Goal: Download file/media

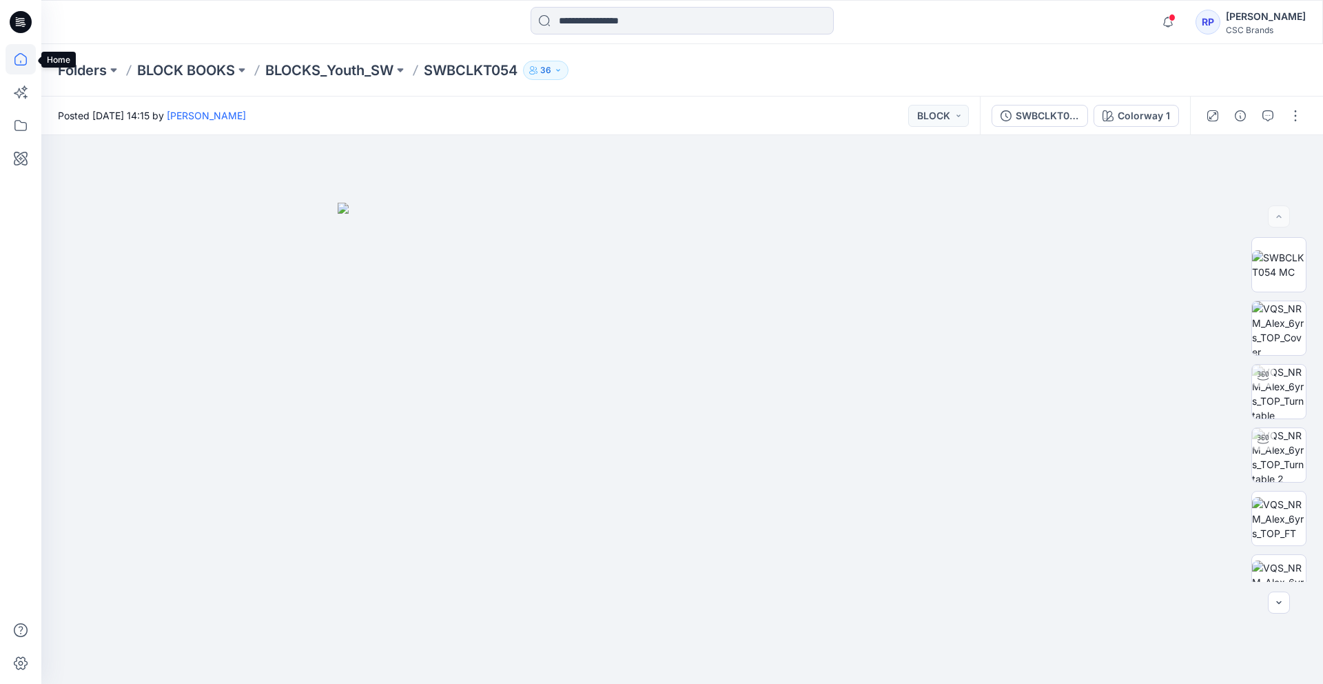
click at [21, 49] on icon at bounding box center [21, 59] width 30 height 30
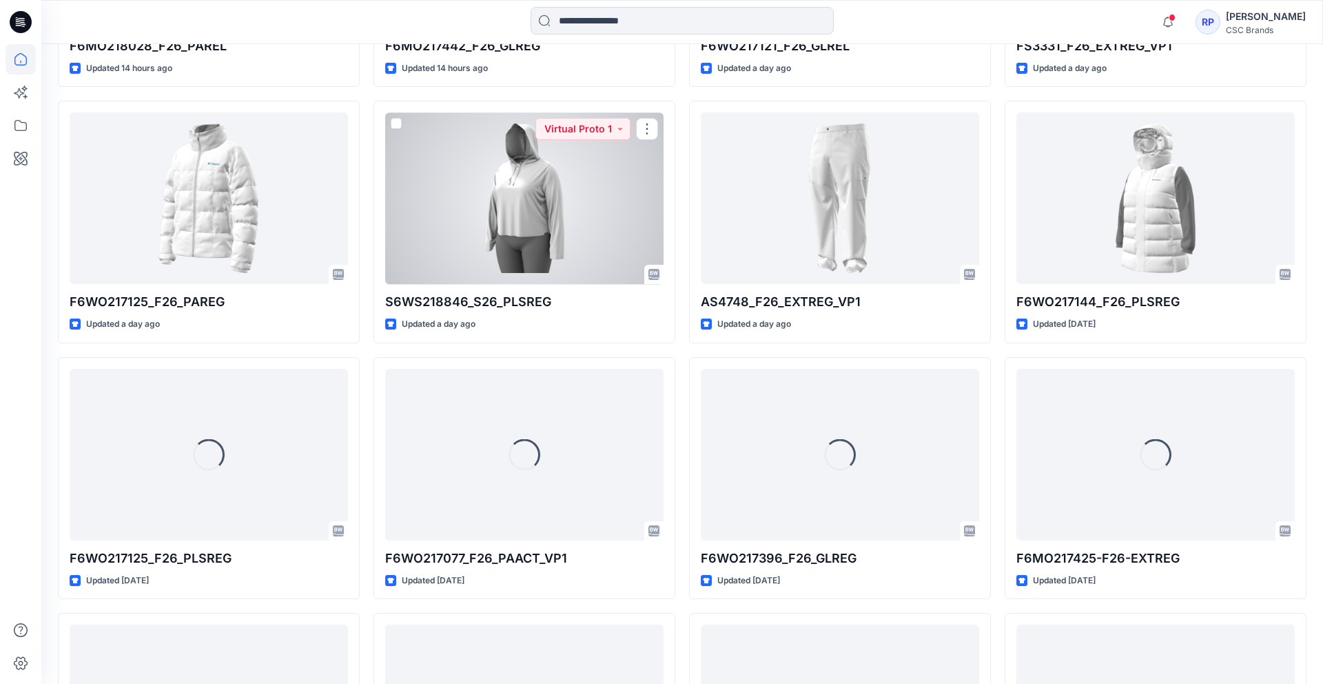
scroll to position [893, 0]
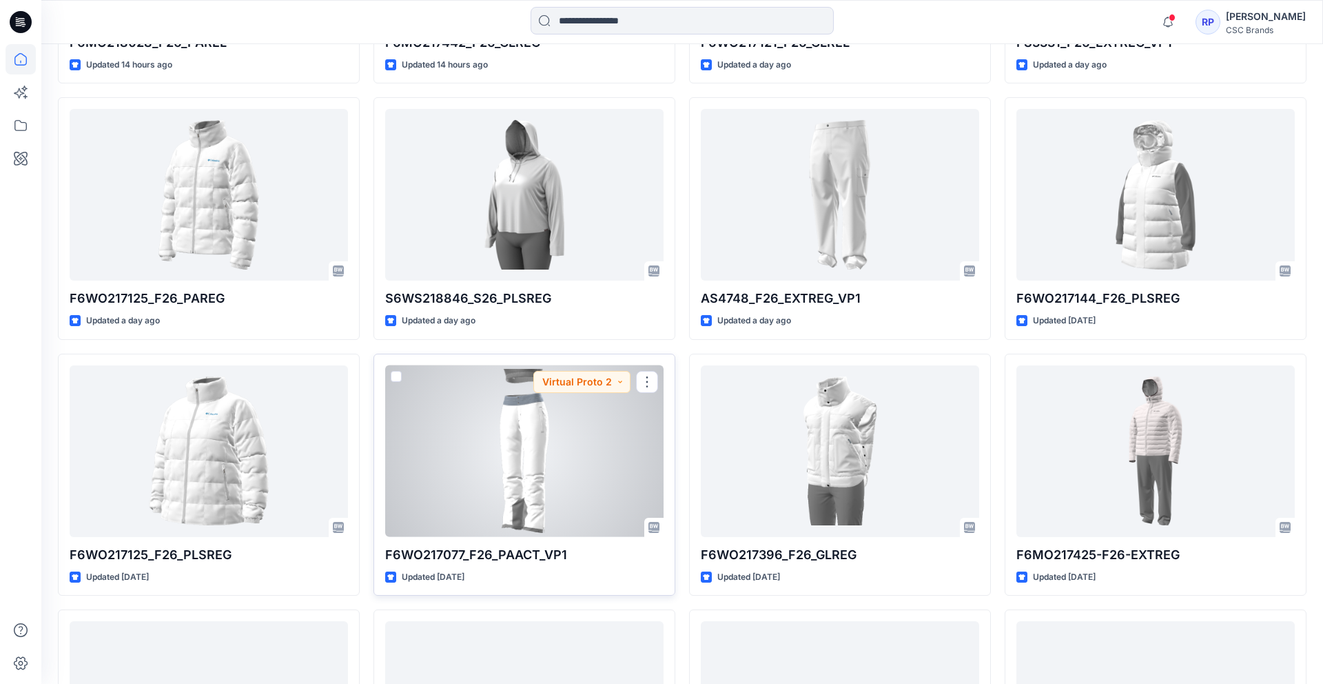
click at [472, 465] on div at bounding box center [524, 451] width 278 height 172
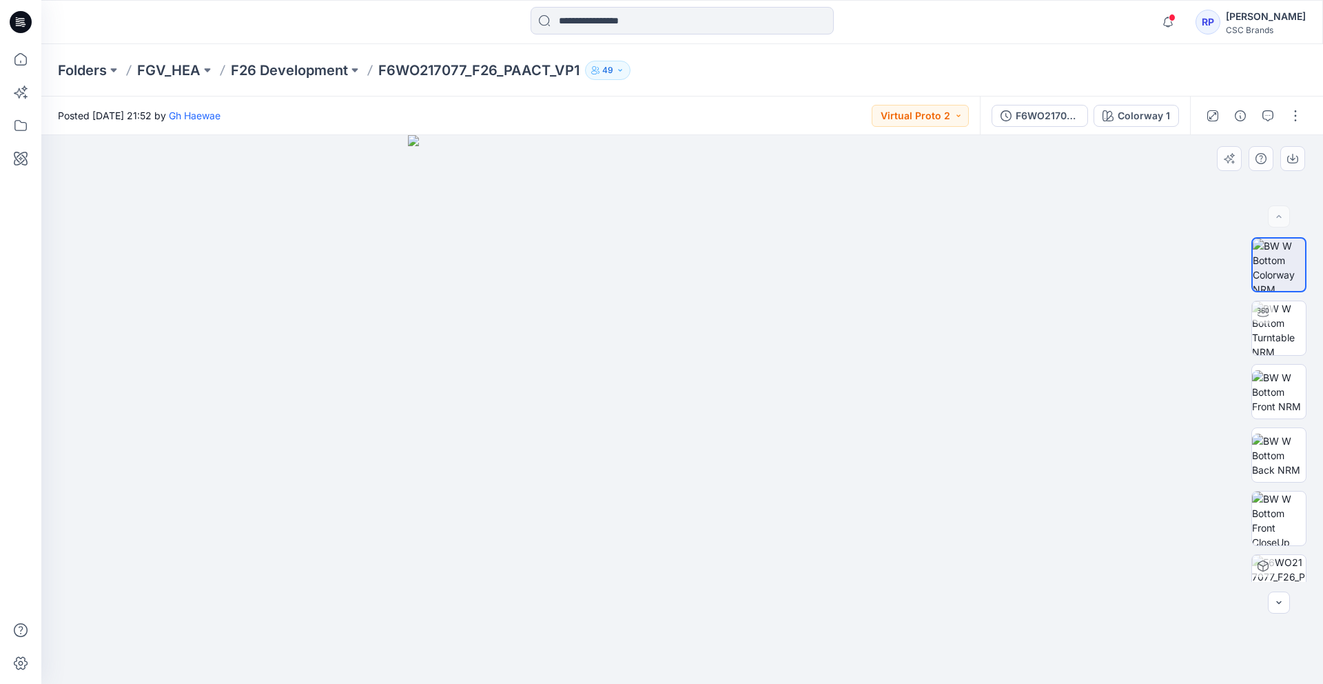
click at [589, 361] on img at bounding box center [682, 409] width 549 height 549
click at [1268, 333] on img at bounding box center [1279, 328] width 54 height 54
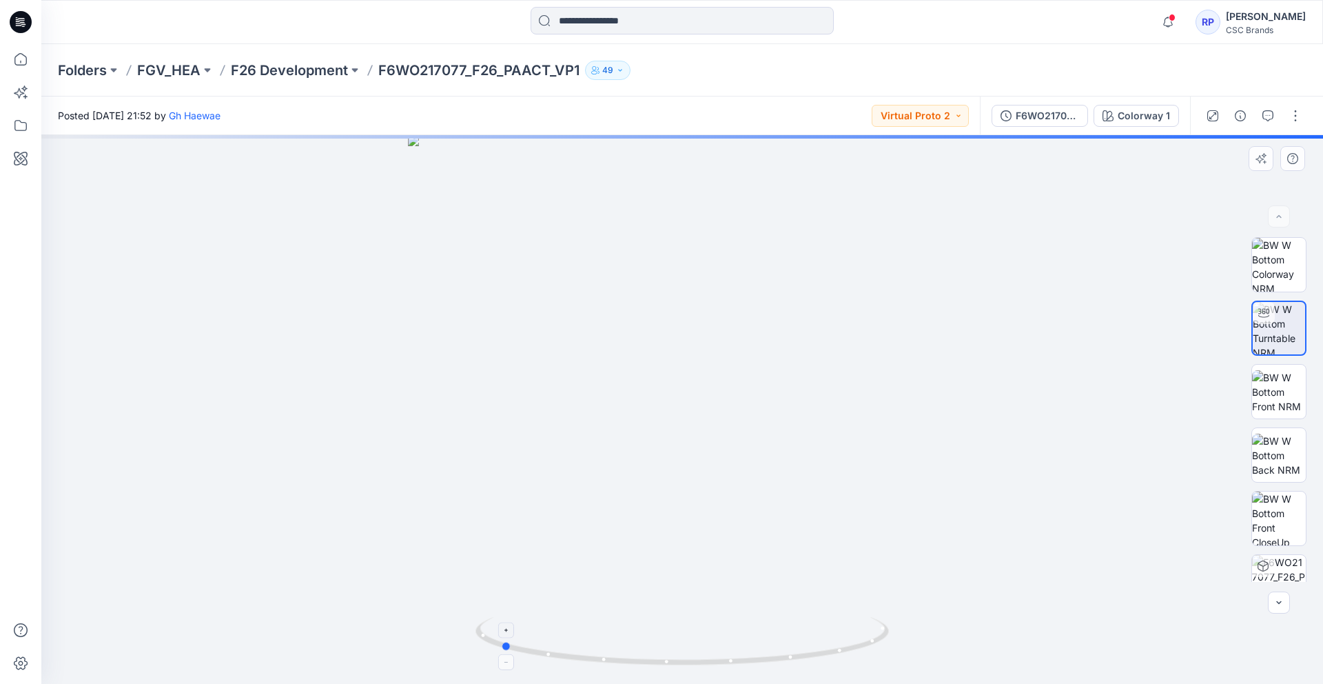
drag, startPoint x: 682, startPoint y: 665, endPoint x: 500, endPoint y: 649, distance: 182.0
click at [500, 648] on icon at bounding box center [684, 643] width 417 height 52
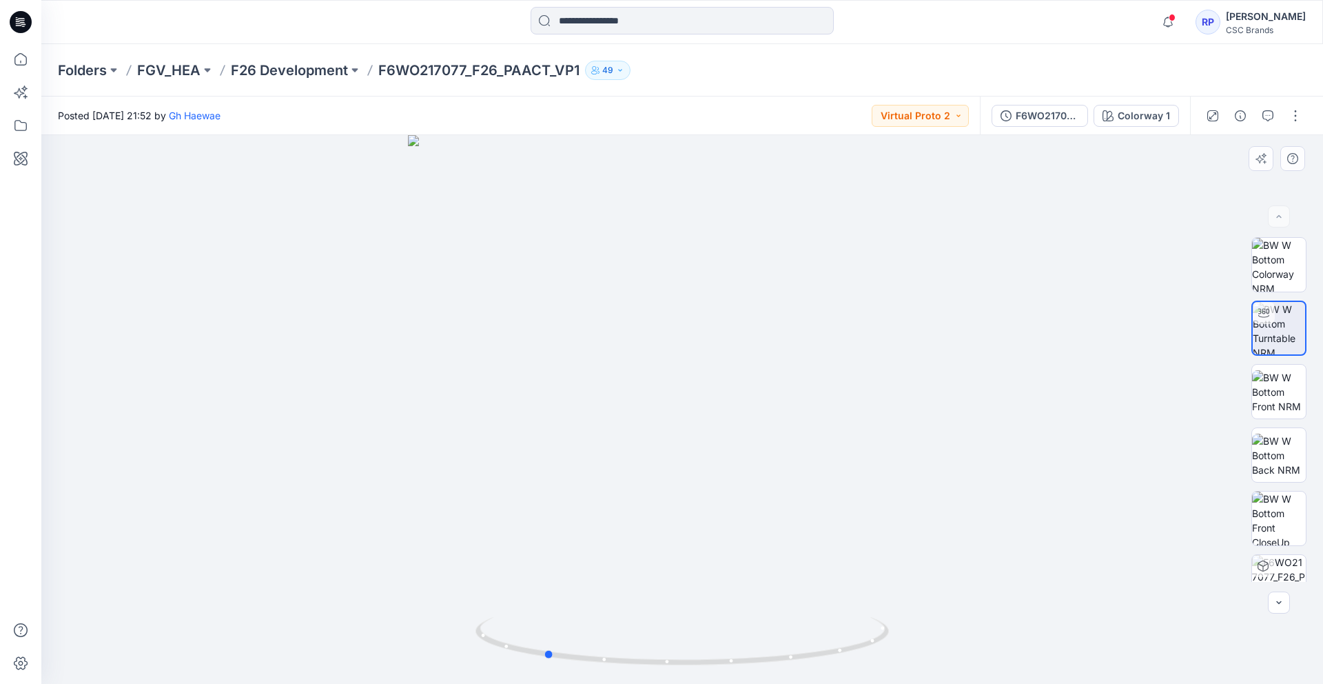
drag, startPoint x: 756, startPoint y: 664, endPoint x: 800, endPoint y: 669, distance: 43.6
click at [800, 669] on div at bounding box center [682, 409] width 1282 height 549
click at [1295, 120] on button "button" at bounding box center [1296, 116] width 22 height 22
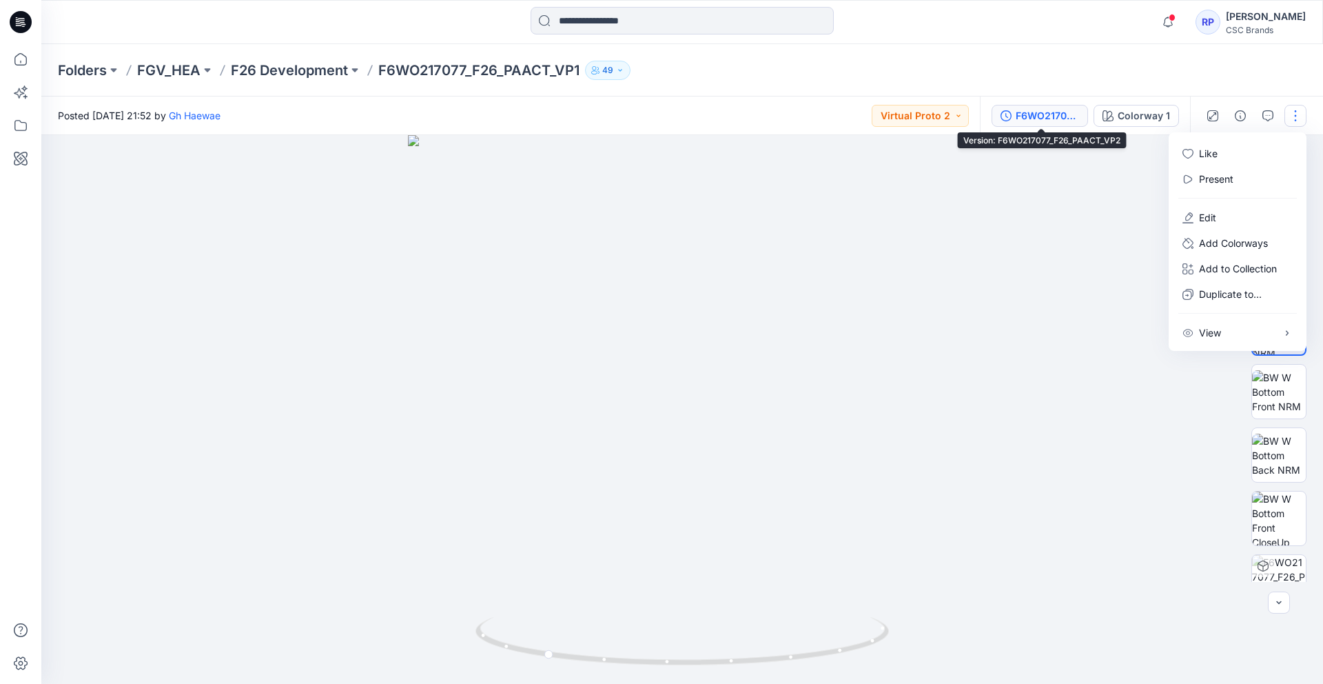
click at [1039, 120] on div "F6WO217077_F26_PAACT_VP2" at bounding box center [1047, 115] width 63 height 15
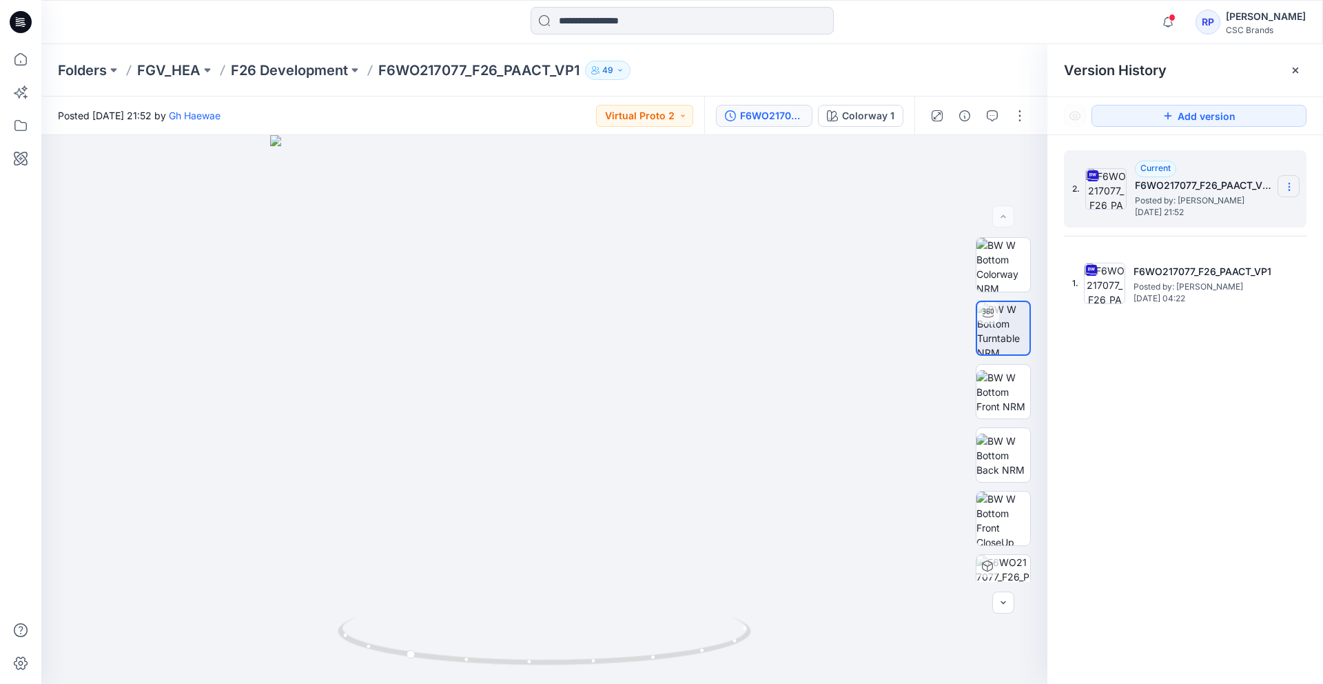
click at [1294, 184] on icon at bounding box center [1289, 186] width 11 height 11
click at [1212, 211] on span "Download Source BW File" at bounding box center [1220, 213] width 116 height 17
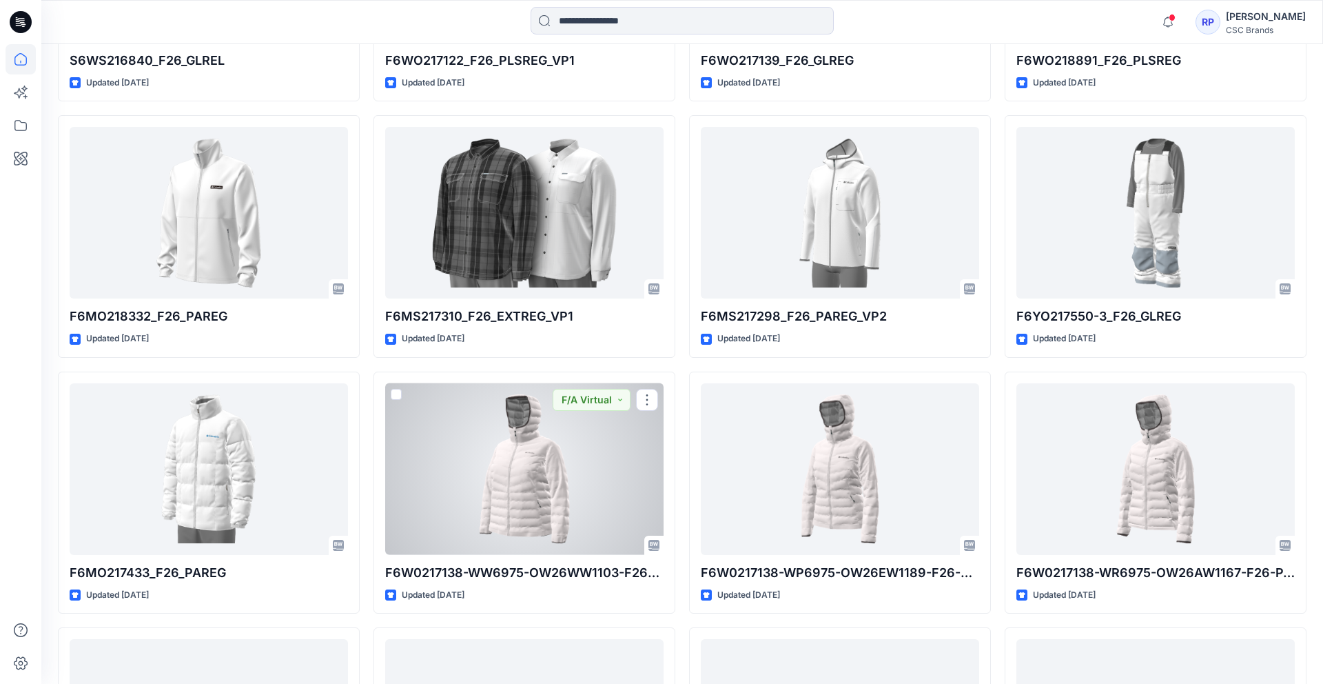
scroll to position [2156, 0]
